Goal: Task Accomplishment & Management: Use online tool/utility

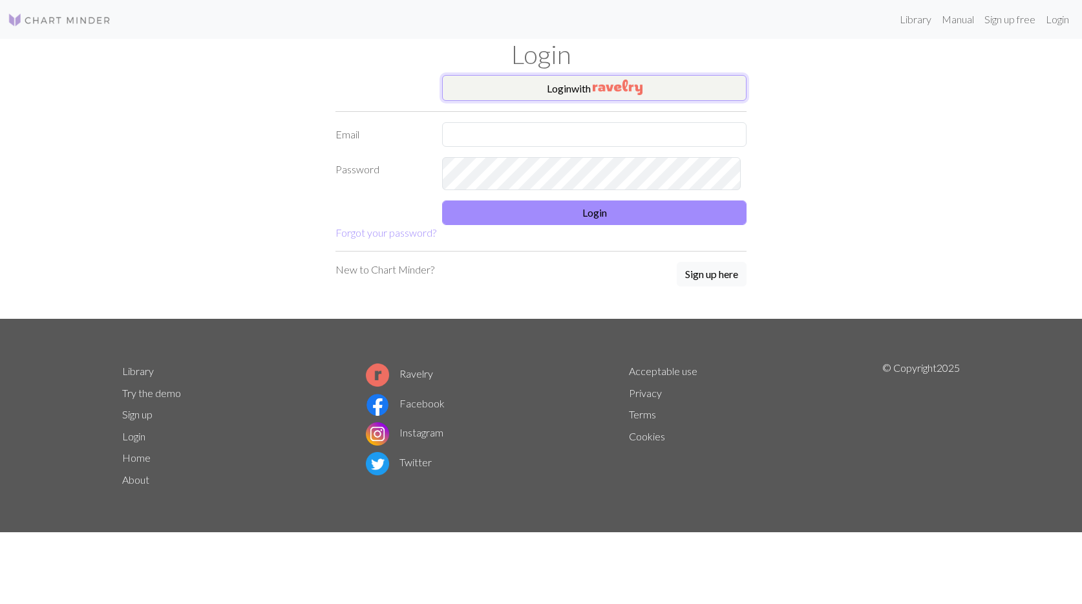
click at [527, 101] on button "Login with" at bounding box center [594, 88] width 304 height 26
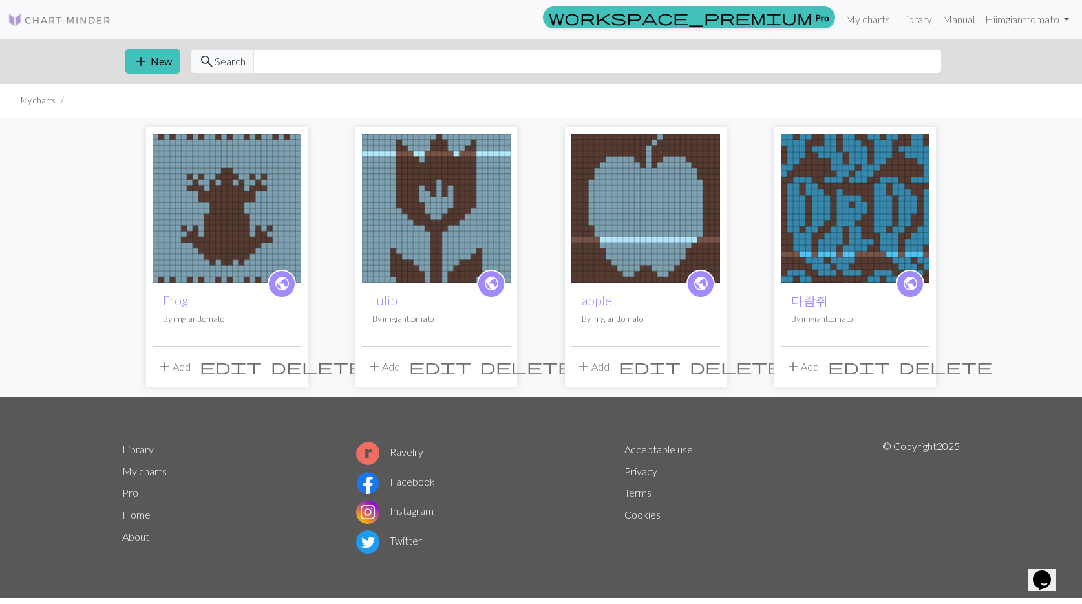
click at [262, 211] on img at bounding box center [227, 208] width 149 height 149
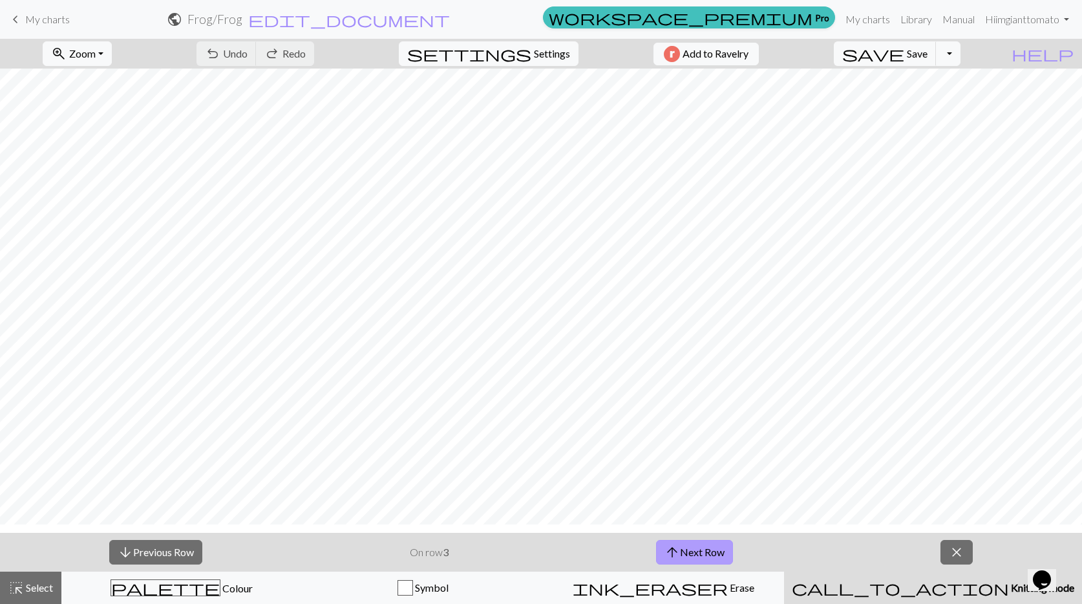
click at [733, 564] on button "arrow_upward Next Row" at bounding box center [694, 552] width 77 height 25
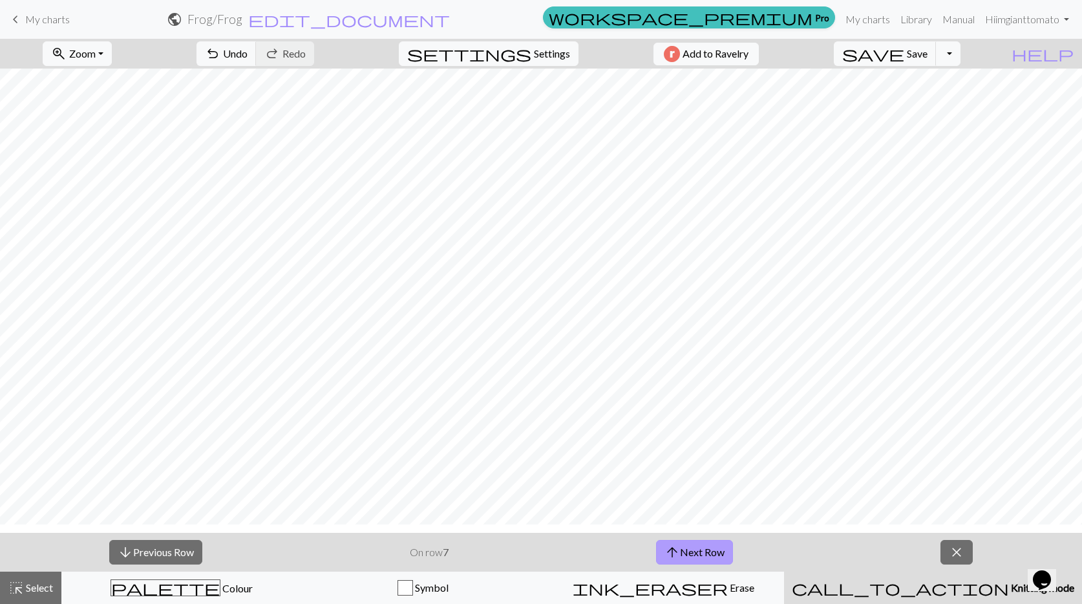
click at [733, 564] on button "arrow_upward Next Row" at bounding box center [694, 552] width 77 height 25
click at [119, 552] on span "arrow_downward" at bounding box center [126, 552] width 16 height 18
click at [923, 52] on span "Save" at bounding box center [917, 53] width 21 height 12
click at [708, 545] on button "arrow_upward Next Row" at bounding box center [694, 552] width 77 height 25
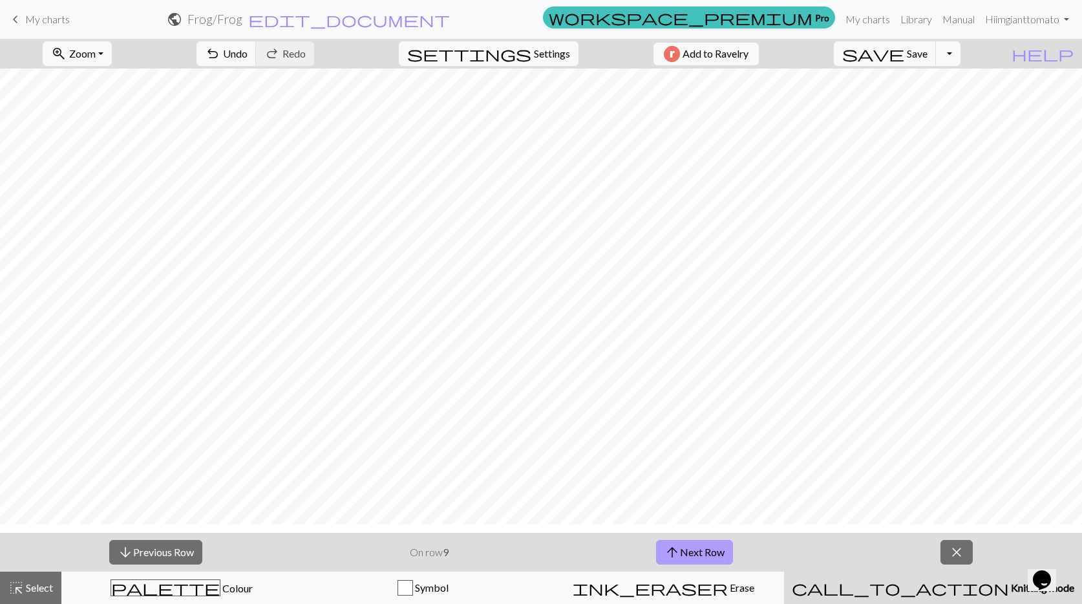
click at [708, 545] on button "arrow_upward Next Row" at bounding box center [694, 552] width 77 height 25
click at [726, 545] on button "arrow_upward Next Row" at bounding box center [696, 552] width 77 height 25
click at [682, 547] on span "arrow_upward" at bounding box center [675, 552] width 16 height 18
click at [916, 55] on button "save Save Save" at bounding box center [885, 53] width 103 height 25
click at [725, 547] on button "arrow_upward Next Row" at bounding box center [696, 552] width 77 height 25
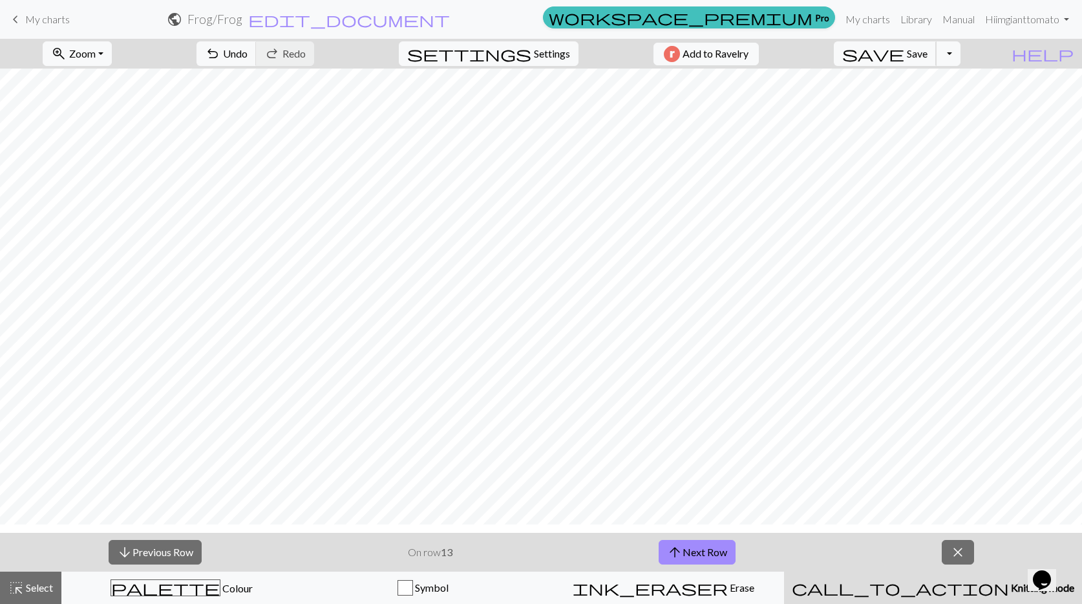
drag, startPoint x: 930, startPoint y: 58, endPoint x: 726, endPoint y: 41, distance: 204.9
click at [927, 58] on span "Save" at bounding box center [917, 53] width 21 height 12
click at [721, 556] on button "arrow_upward Next Row" at bounding box center [696, 552] width 77 height 25
click at [909, 50] on button "save Save Save" at bounding box center [885, 53] width 103 height 25
click at [672, 559] on span "arrow_upward" at bounding box center [675, 552] width 16 height 18
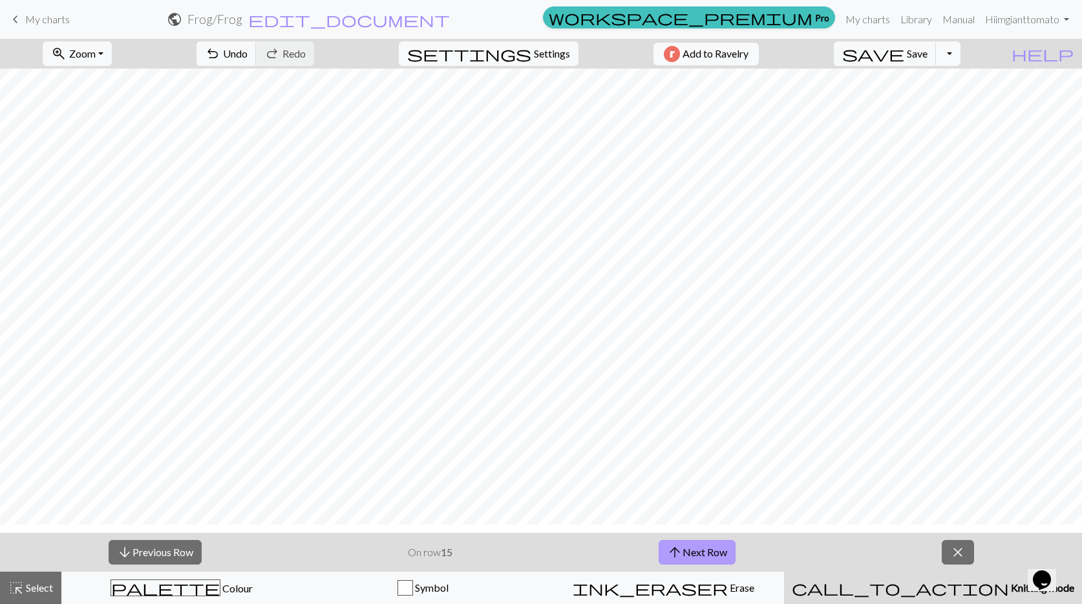
scroll to position [0, 0]
click at [927, 59] on span "Save" at bounding box center [917, 53] width 21 height 12
click at [724, 562] on button "arrow_upward Next Row" at bounding box center [696, 552] width 77 height 25
click at [925, 59] on button "save Save Save" at bounding box center [885, 53] width 103 height 25
click at [724, 563] on button "arrow_upward Next Row" at bounding box center [696, 552] width 77 height 25
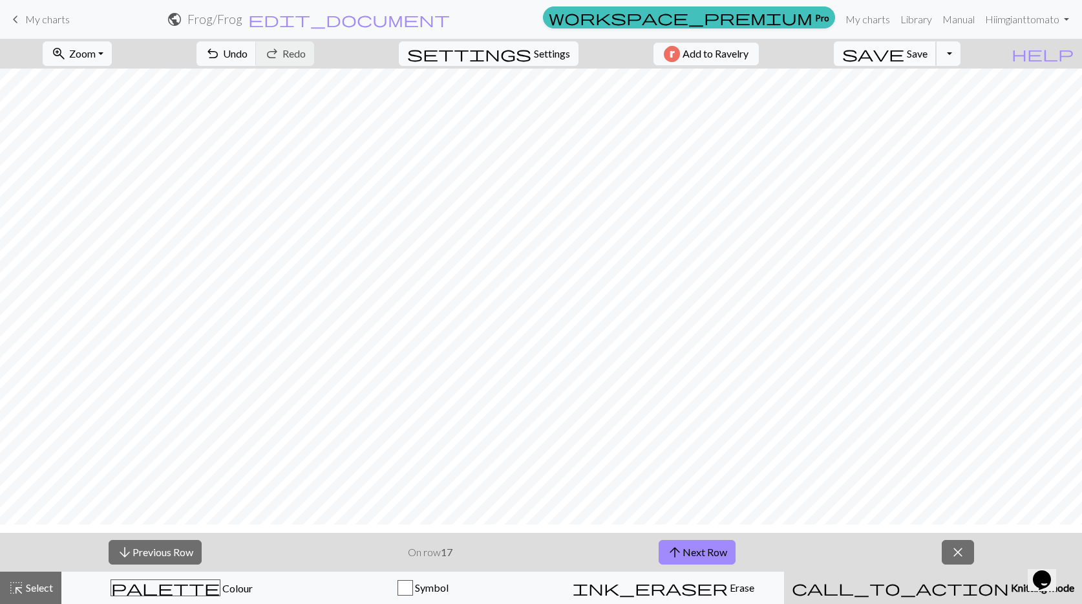
click at [916, 57] on button "save Save Save" at bounding box center [885, 53] width 103 height 25
click at [726, 564] on button "arrow_upward Next Row" at bounding box center [696, 552] width 77 height 25
click at [922, 59] on span "Save" at bounding box center [917, 53] width 21 height 12
click at [904, 63] on span "save" at bounding box center [873, 54] width 62 height 18
